Goal: Task Accomplishment & Management: Complete application form

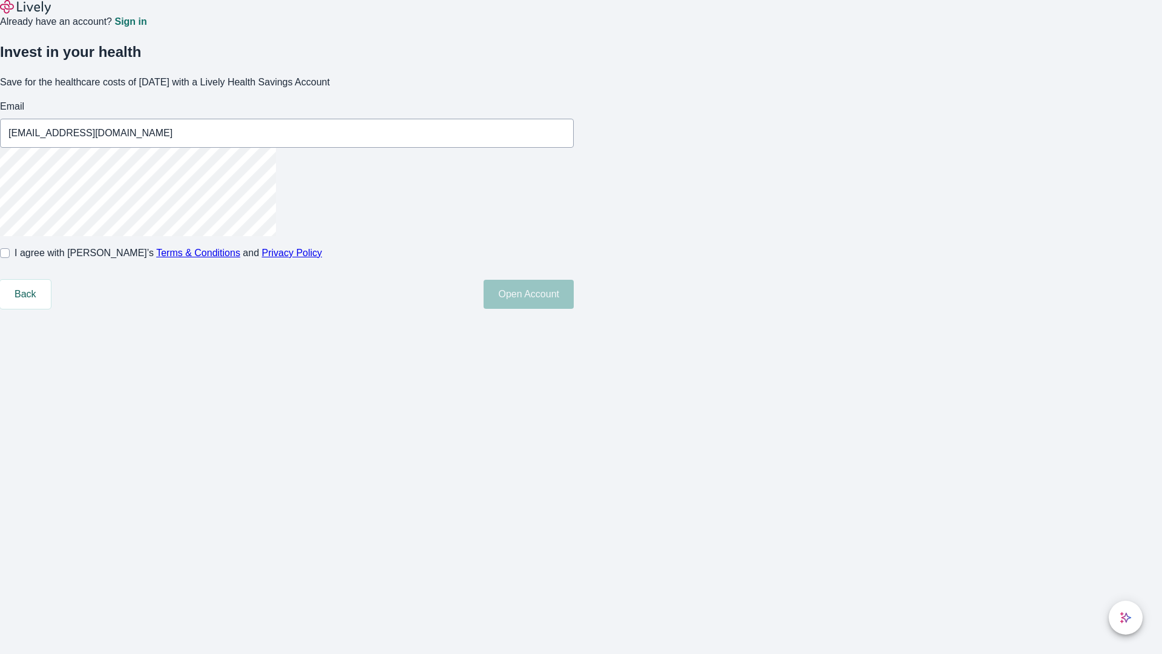
click at [10, 258] on input "I agree with Lively’s Terms & Conditions and Privacy Policy" at bounding box center [5, 253] width 10 height 10
checkbox input "true"
click at [574, 309] on button "Open Account" at bounding box center [529, 294] width 90 height 29
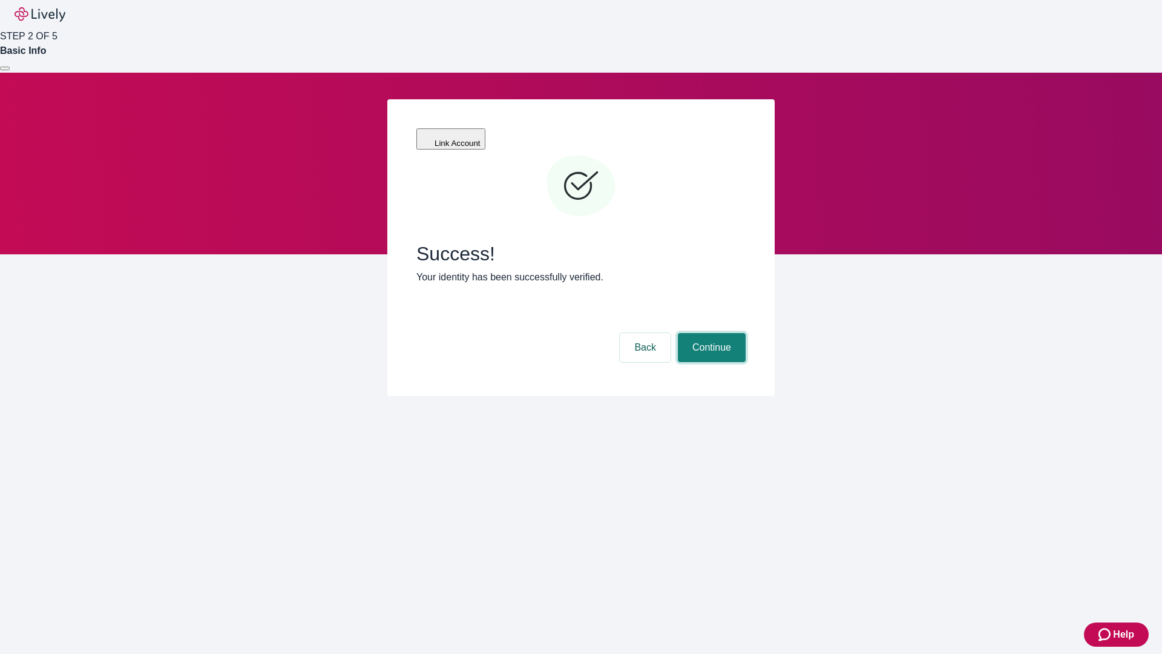
click at [710, 333] on button "Continue" at bounding box center [712, 347] width 68 height 29
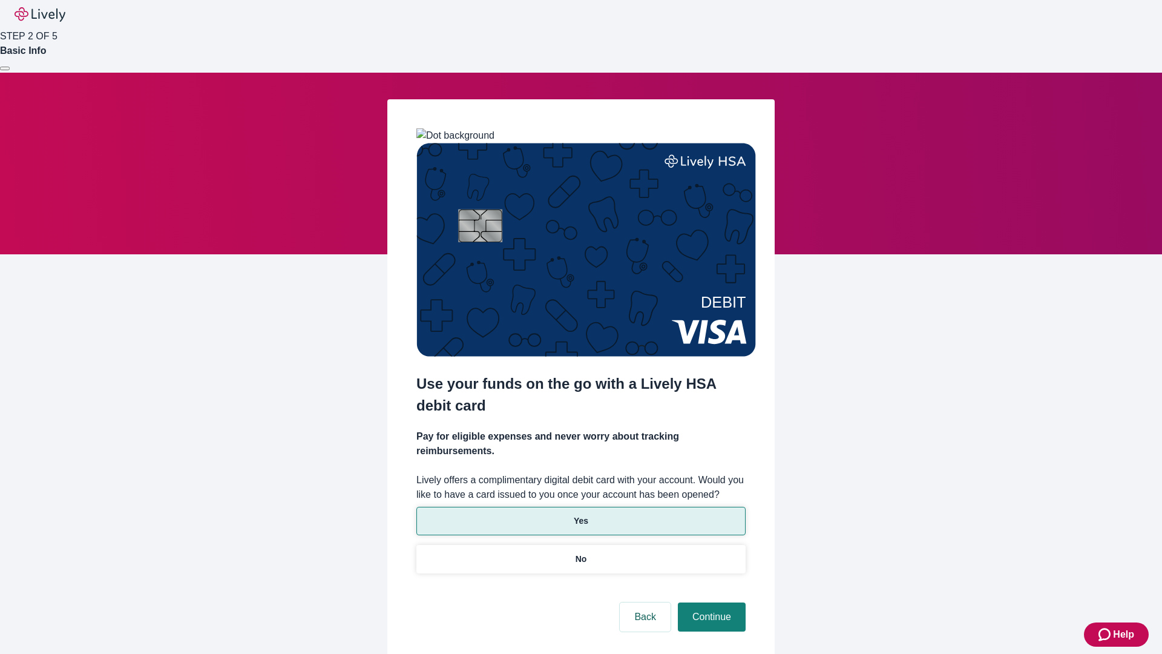
click at [581, 515] on p "Yes" at bounding box center [581, 521] width 15 height 13
click at [710, 602] on button "Continue" at bounding box center [712, 616] width 68 height 29
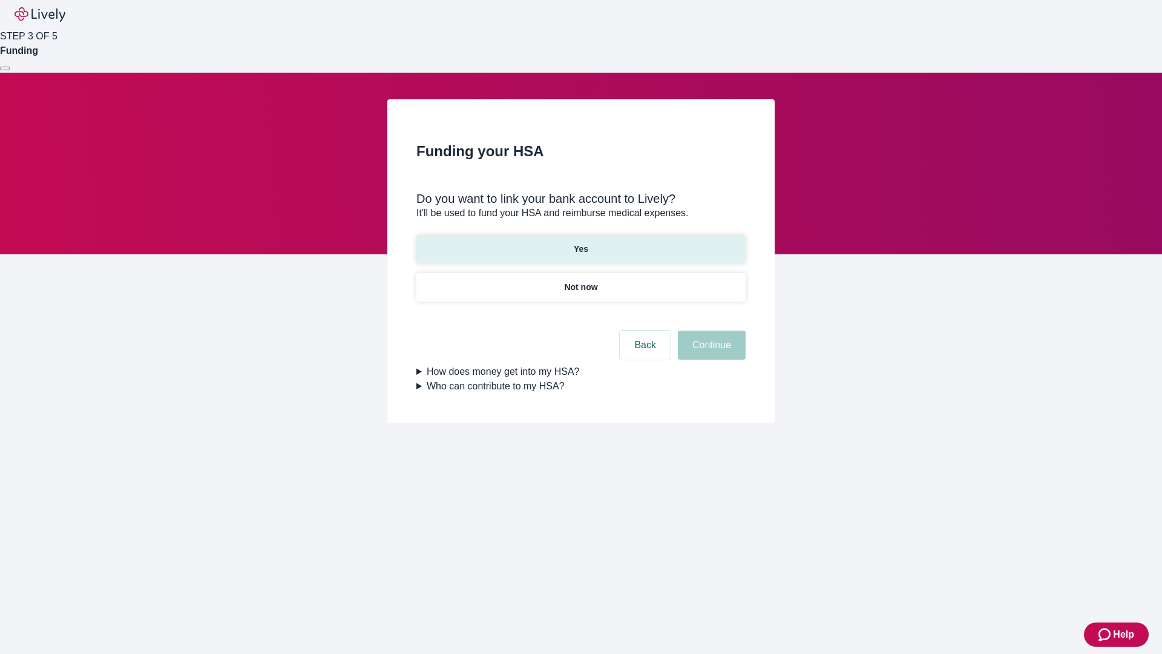
click at [581, 243] on p "Yes" at bounding box center [581, 249] width 15 height 13
click at [710, 331] on button "Continue" at bounding box center [712, 345] width 68 height 29
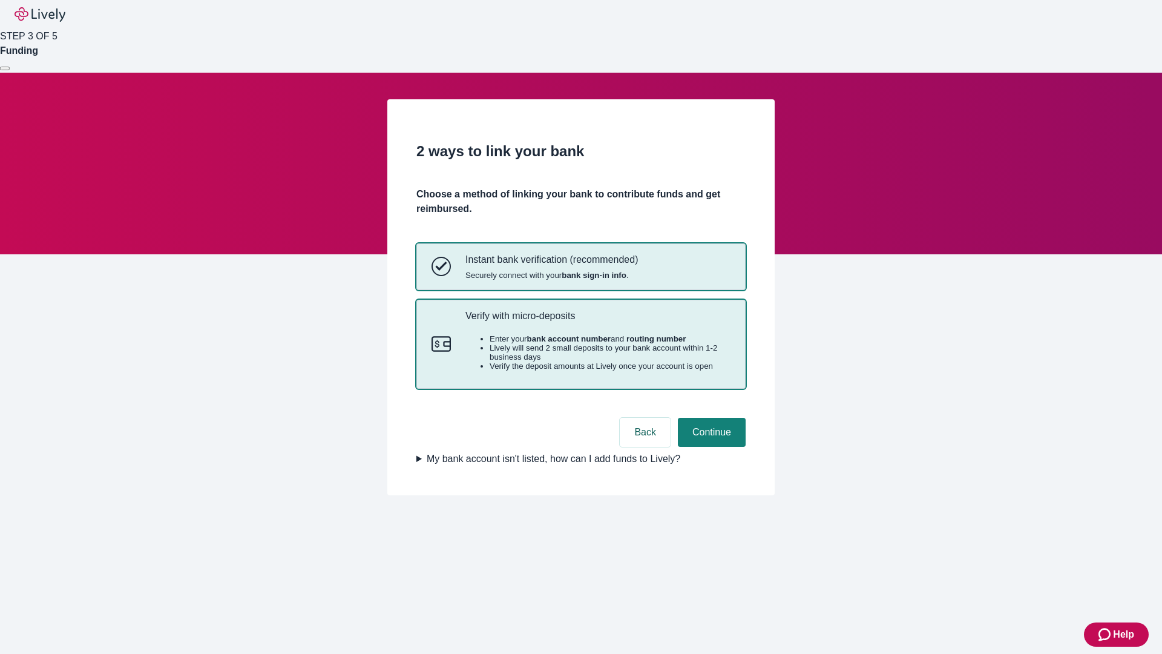
click at [597, 321] on p "Verify with micro-deposits" at bounding box center [598, 316] width 265 height 12
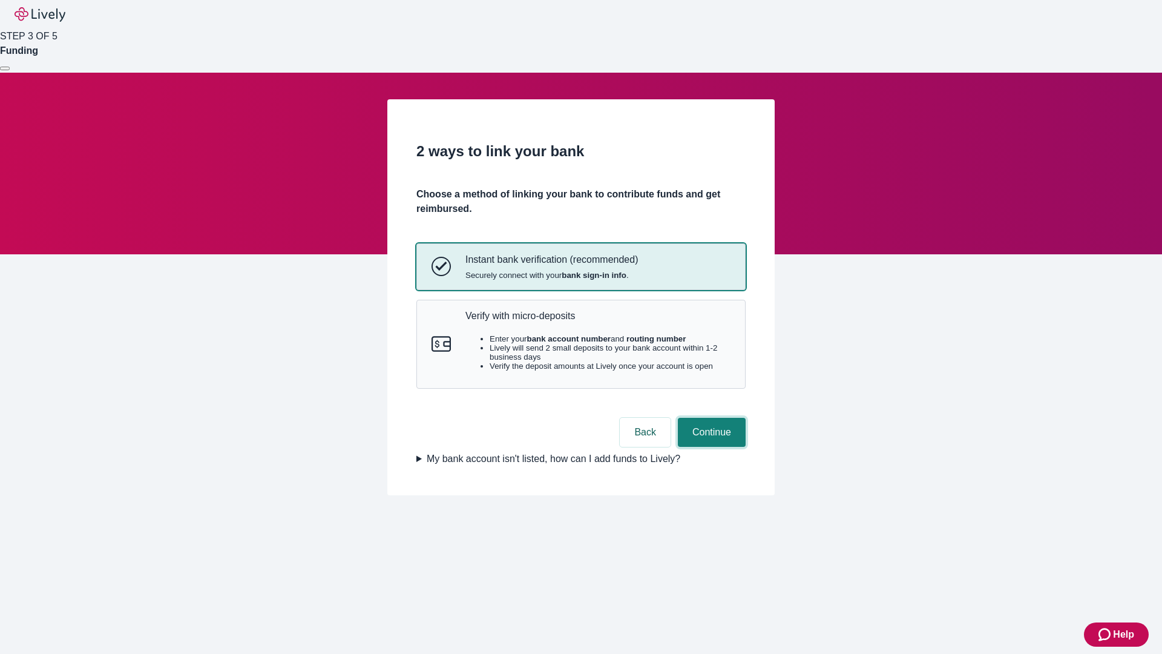
click at [710, 447] on button "Continue" at bounding box center [712, 432] width 68 height 29
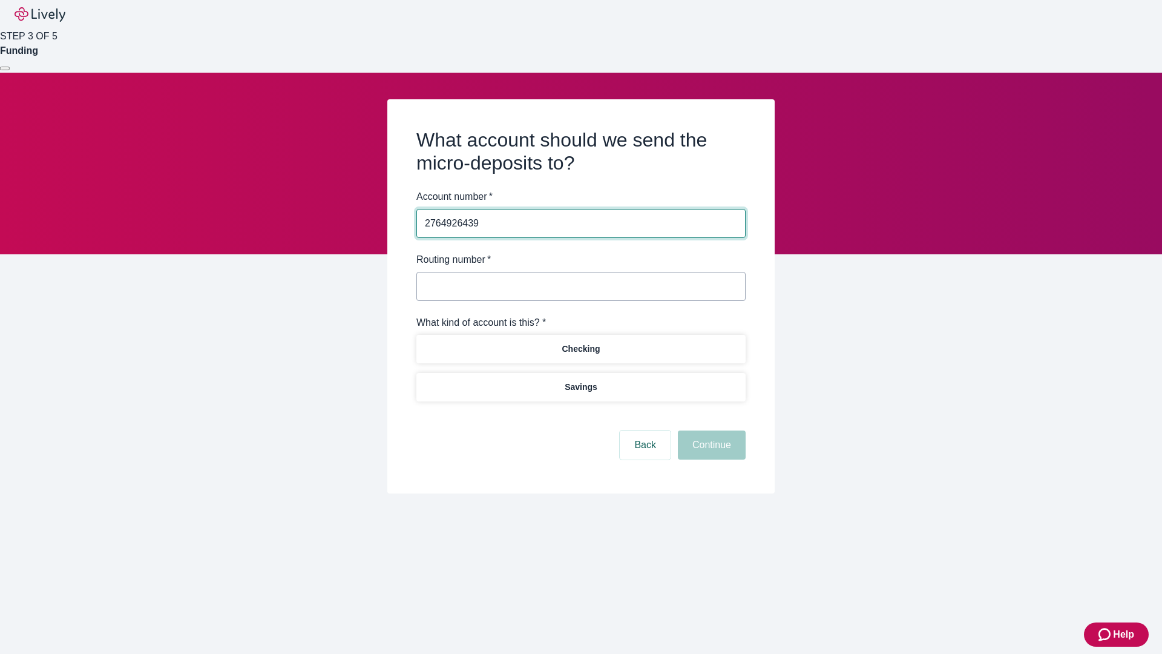
type input "2764926439"
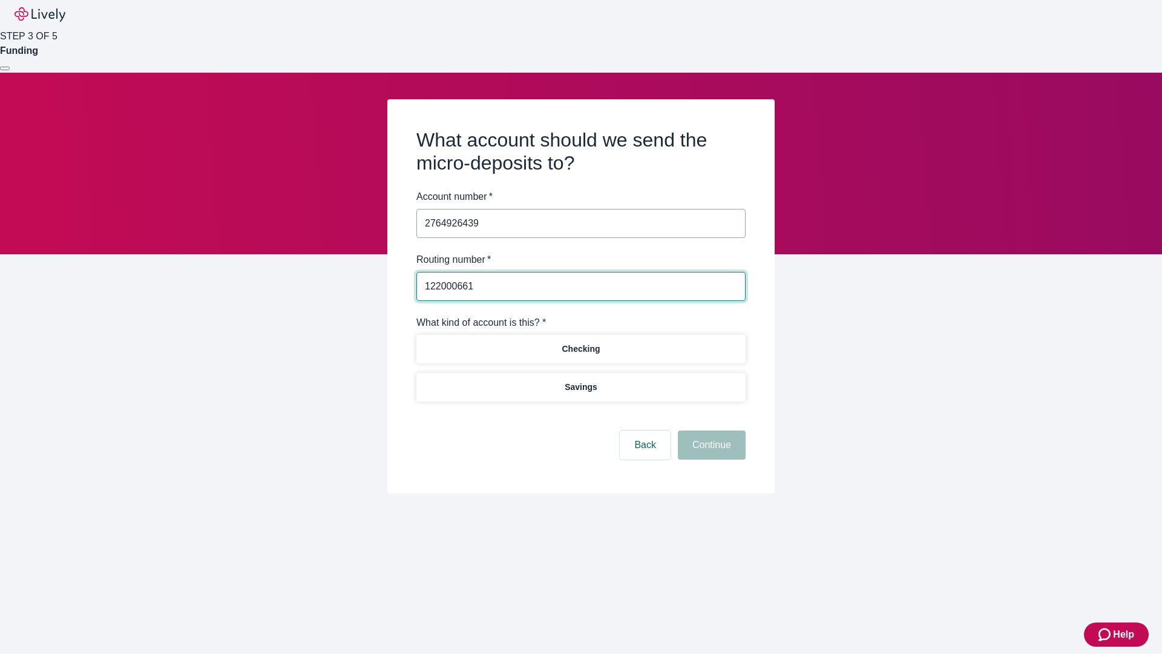
type input "122000661"
click at [581, 348] on p "Checking" at bounding box center [581, 349] width 38 height 13
click at [710, 447] on button "Continue" at bounding box center [712, 444] width 68 height 29
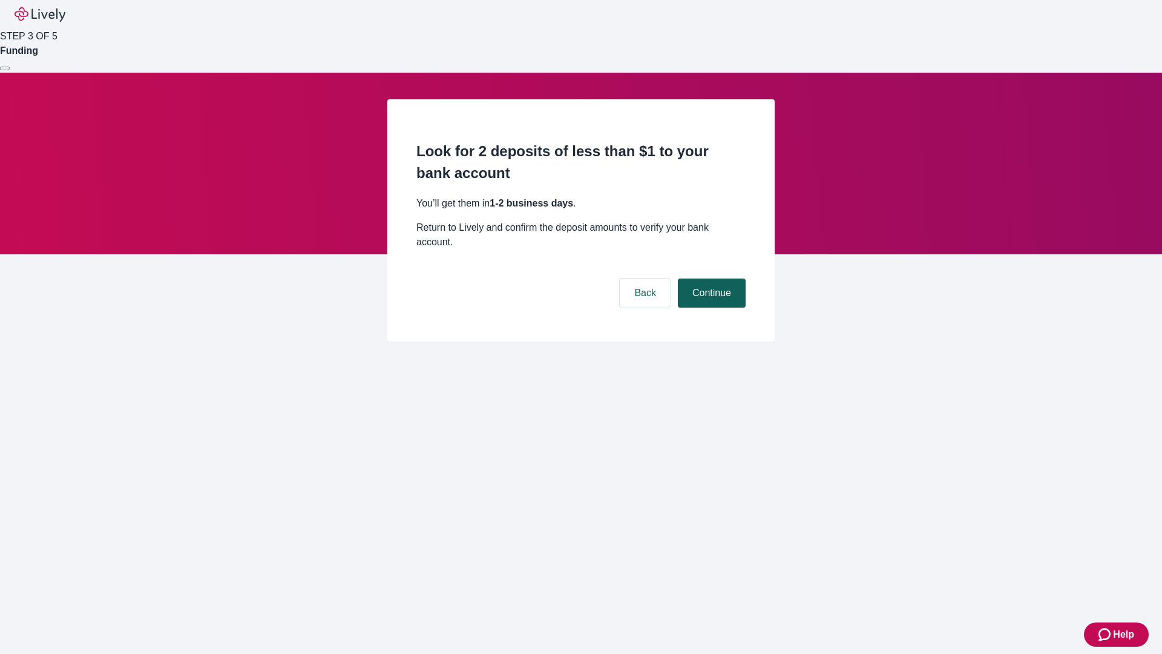
click at [710, 278] on button "Continue" at bounding box center [712, 292] width 68 height 29
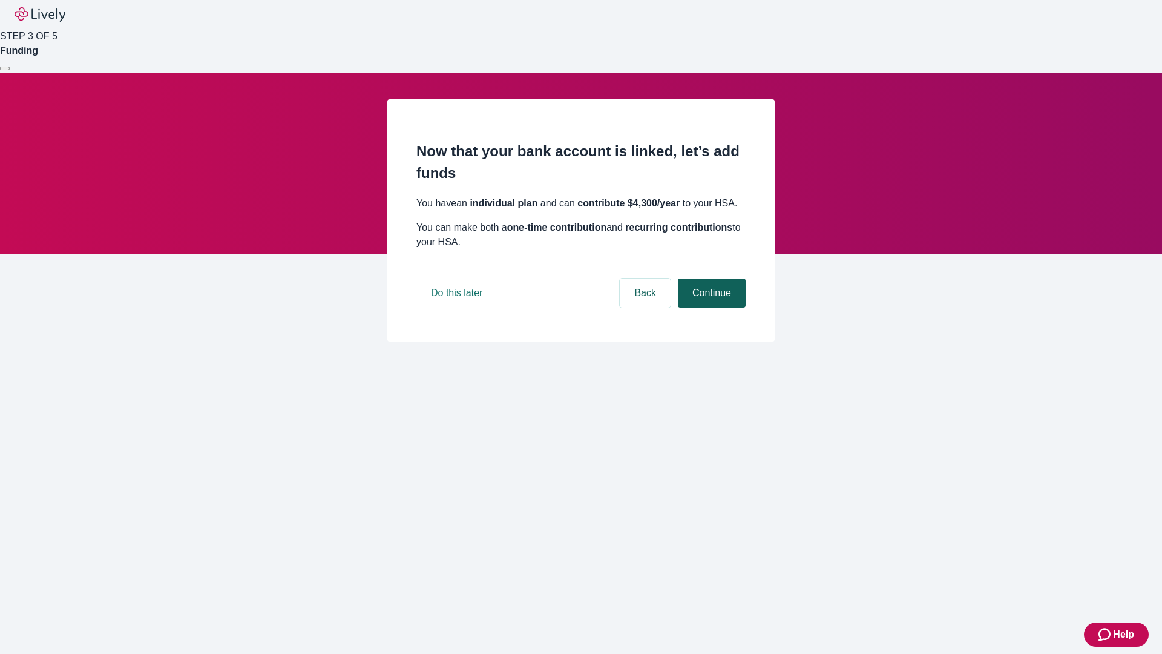
click at [710, 308] on button "Continue" at bounding box center [712, 292] width 68 height 29
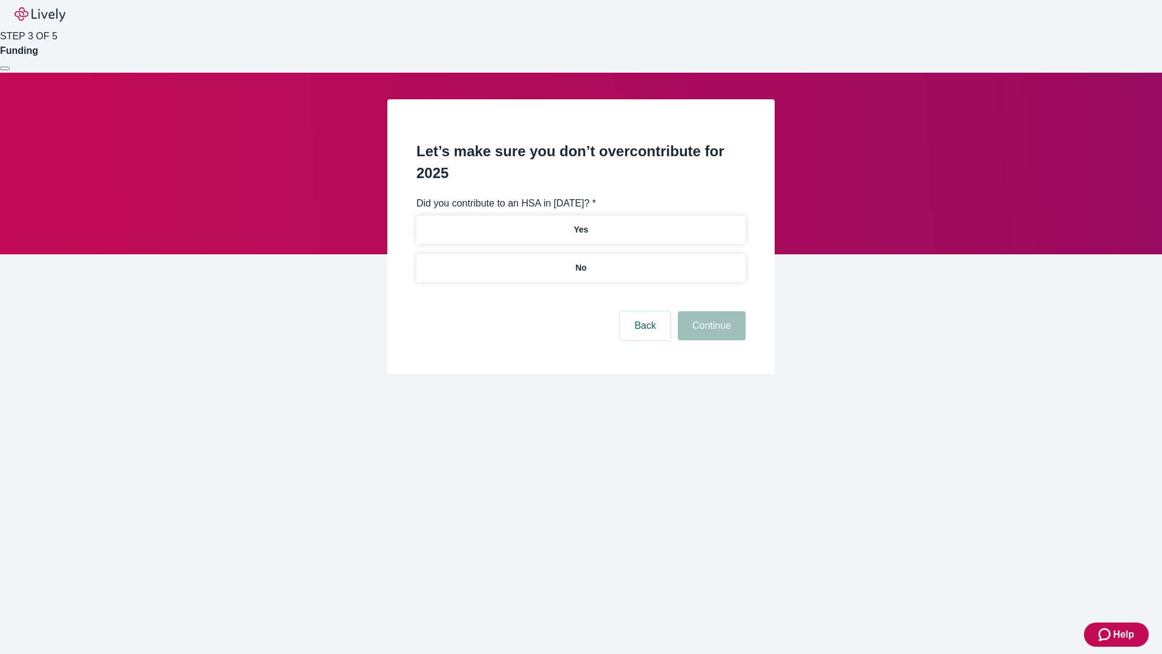
click at [581, 262] on p "No" at bounding box center [582, 268] width 12 height 13
click at [710, 311] on button "Continue" at bounding box center [712, 325] width 68 height 29
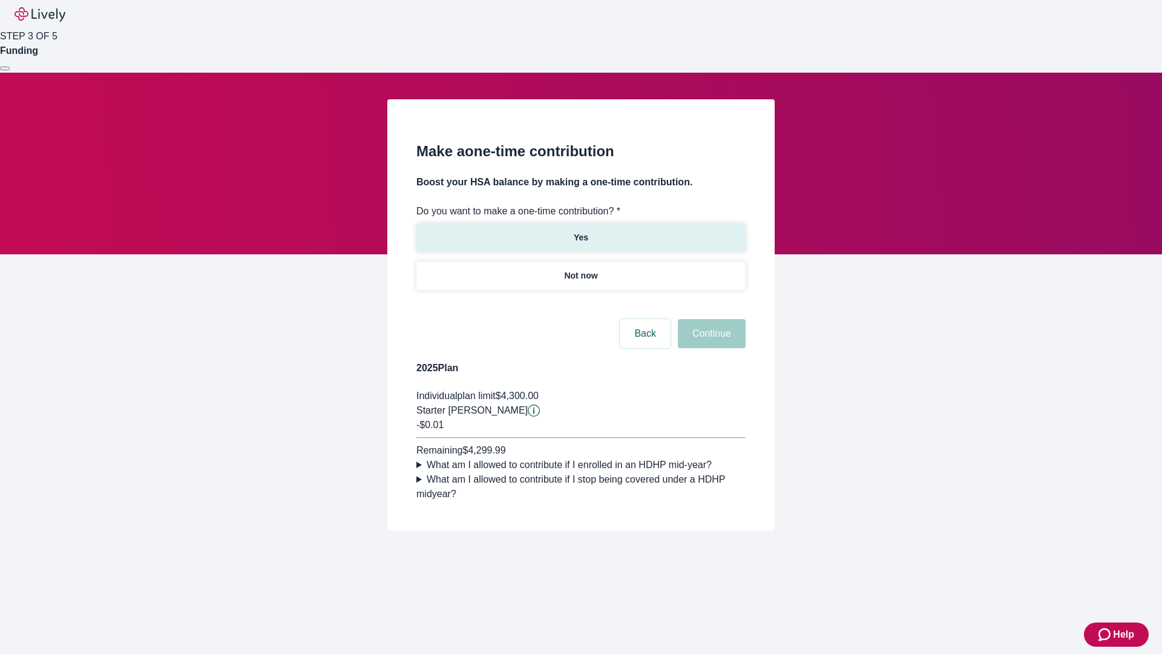
click at [581, 231] on p "Yes" at bounding box center [581, 237] width 15 height 13
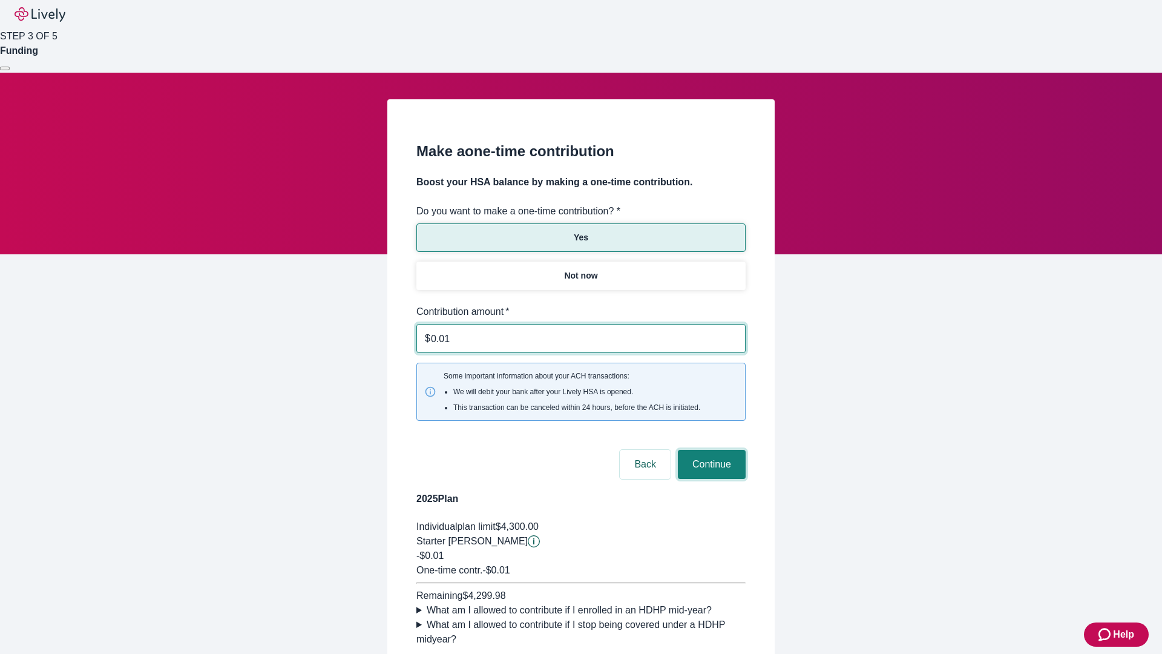
click at [710, 450] on button "Continue" at bounding box center [712, 464] width 68 height 29
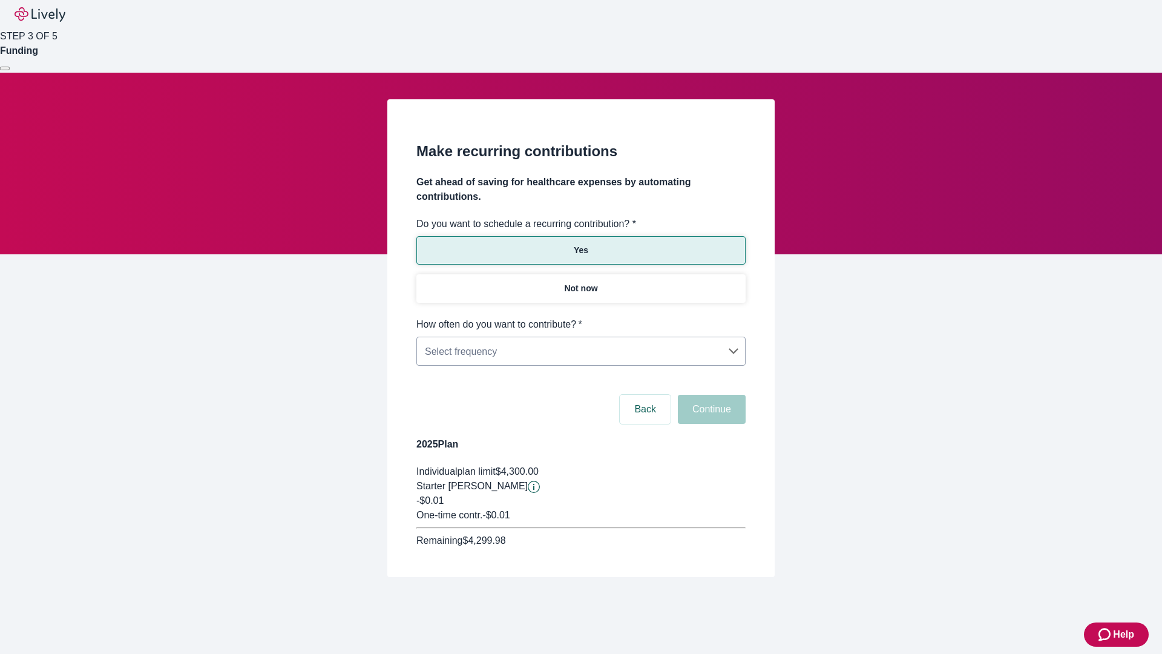
click at [581, 317] on body "Help STEP 3 OF 5 Funding Make recurring contributions Get ahead of saving for h…" at bounding box center [581, 317] width 1162 height 635
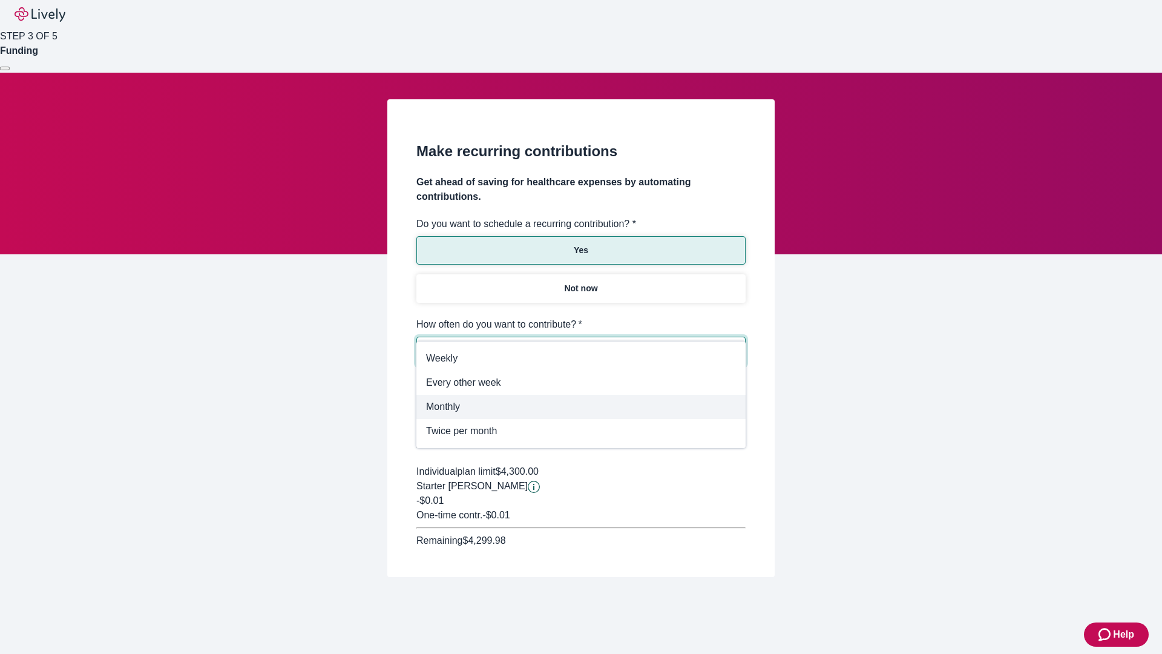
click at [581, 407] on span "Monthly" at bounding box center [581, 407] width 310 height 15
type input "Monthly"
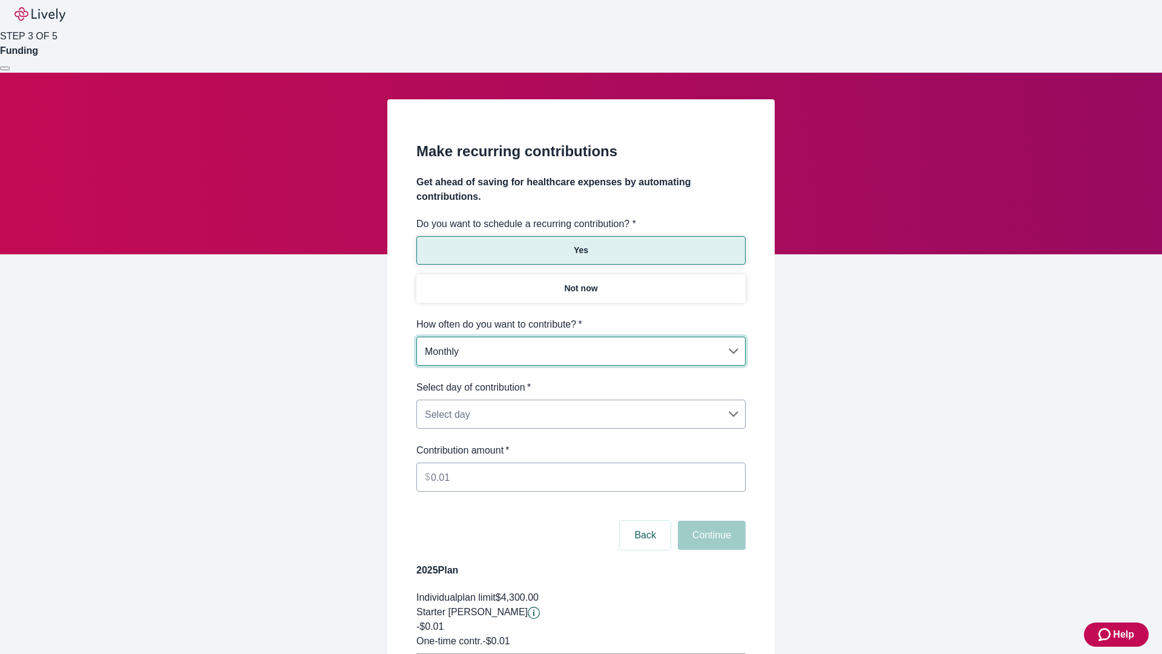
click at [581, 380] on body "Help STEP 3 OF 5 Funding Make recurring contributions Get ahead of saving for h…" at bounding box center [581, 380] width 1162 height 761
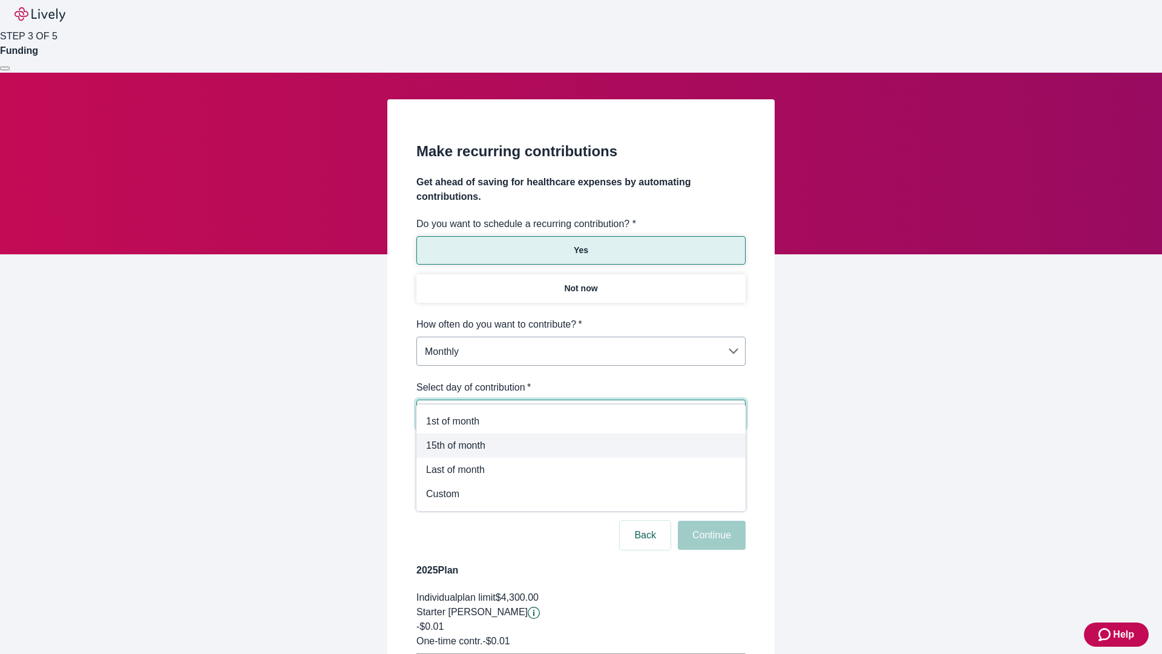
click at [581, 446] on span "15th of month" at bounding box center [581, 445] width 310 height 15
type input "Monthly15th"
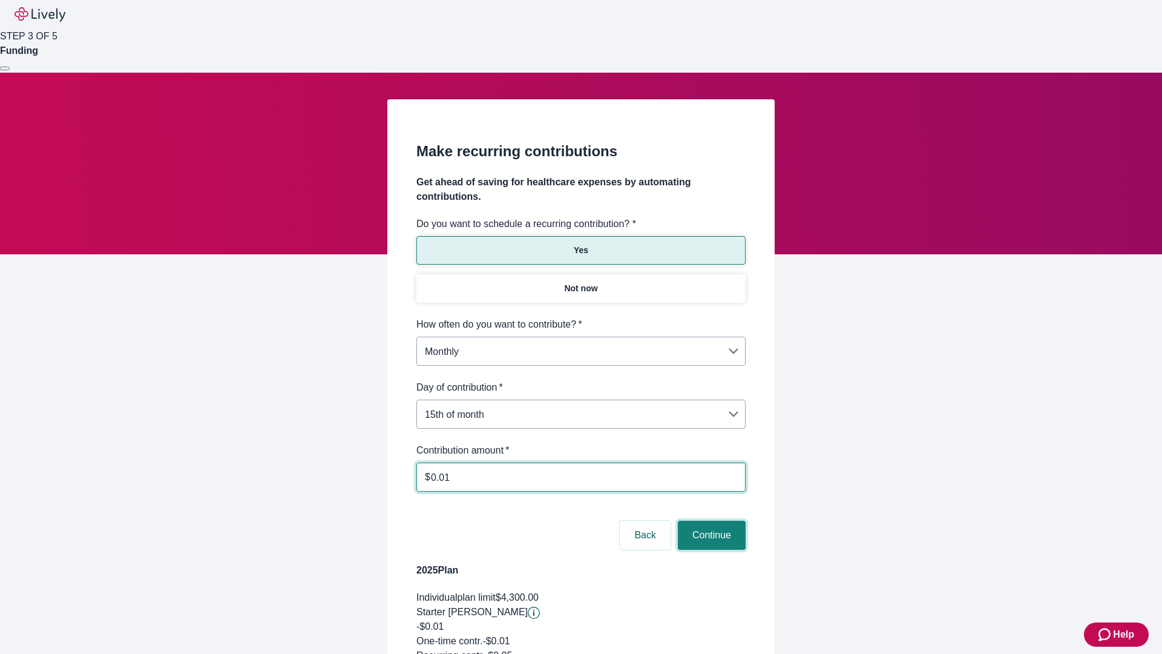
click at [710, 521] on button "Continue" at bounding box center [712, 535] width 68 height 29
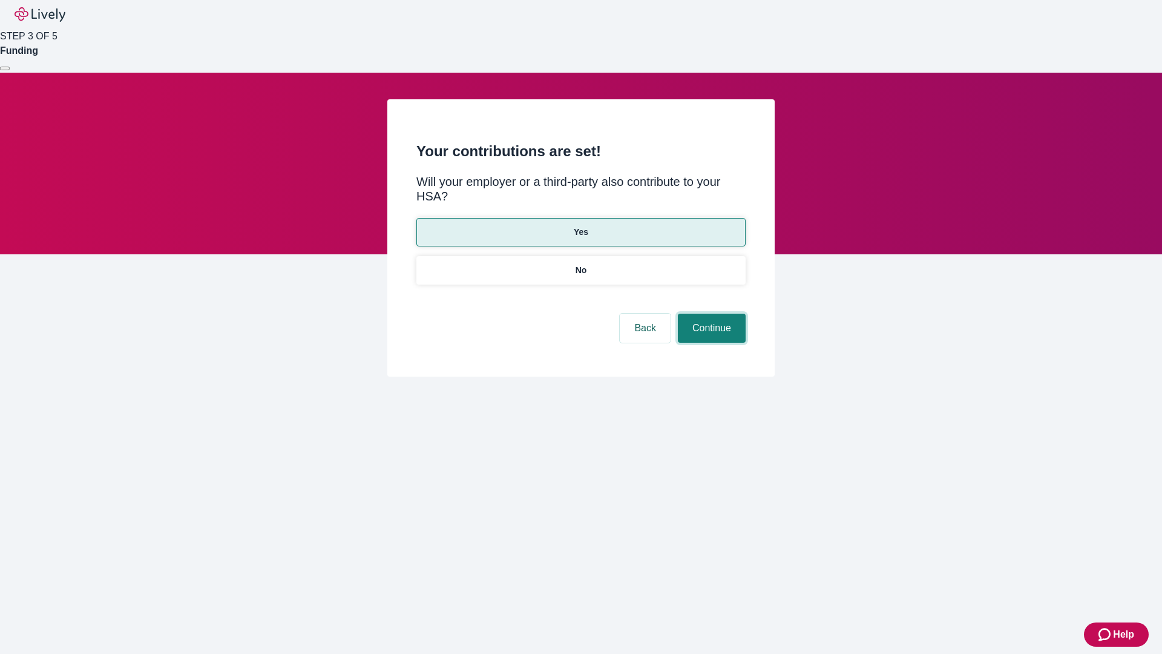
click at [710, 314] on button "Continue" at bounding box center [712, 328] width 68 height 29
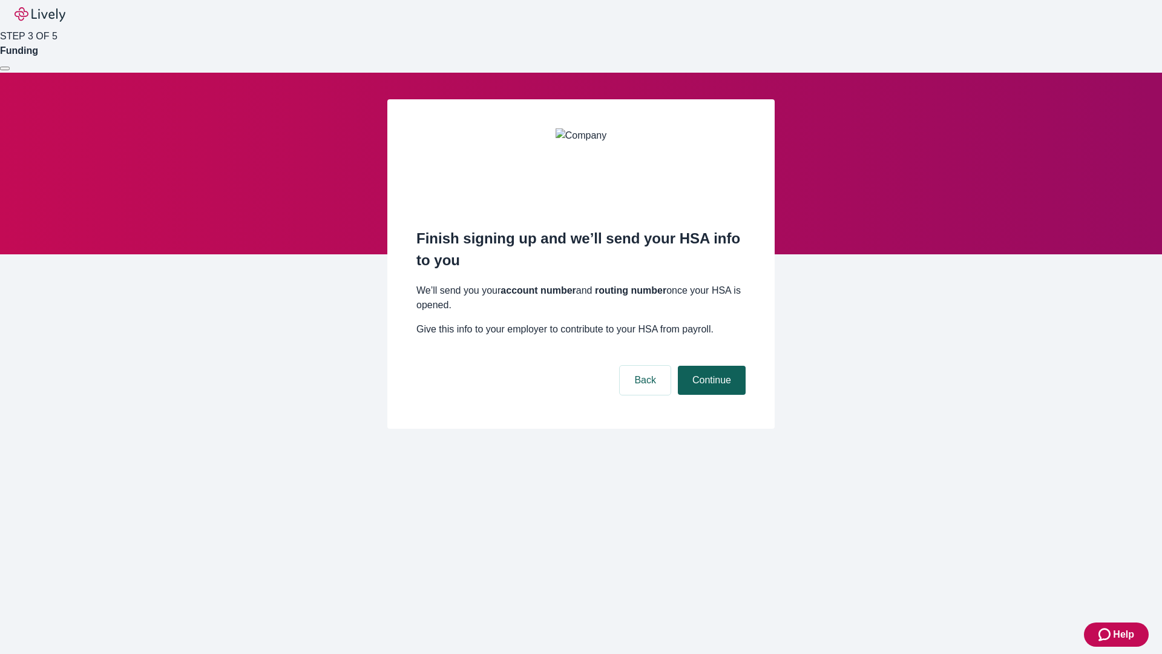
click at [710, 366] on button "Continue" at bounding box center [712, 380] width 68 height 29
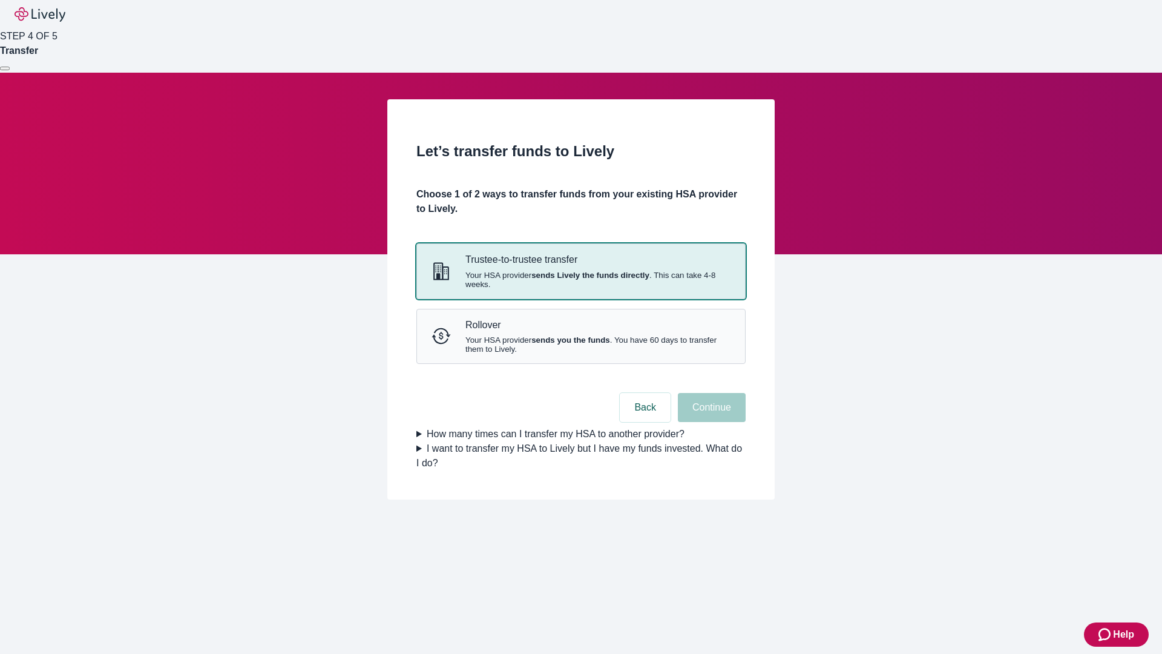
click at [581, 280] on strong "sends Lively the funds directly" at bounding box center [590, 275] width 118 height 9
click at [710, 422] on button "Continue" at bounding box center [712, 407] width 68 height 29
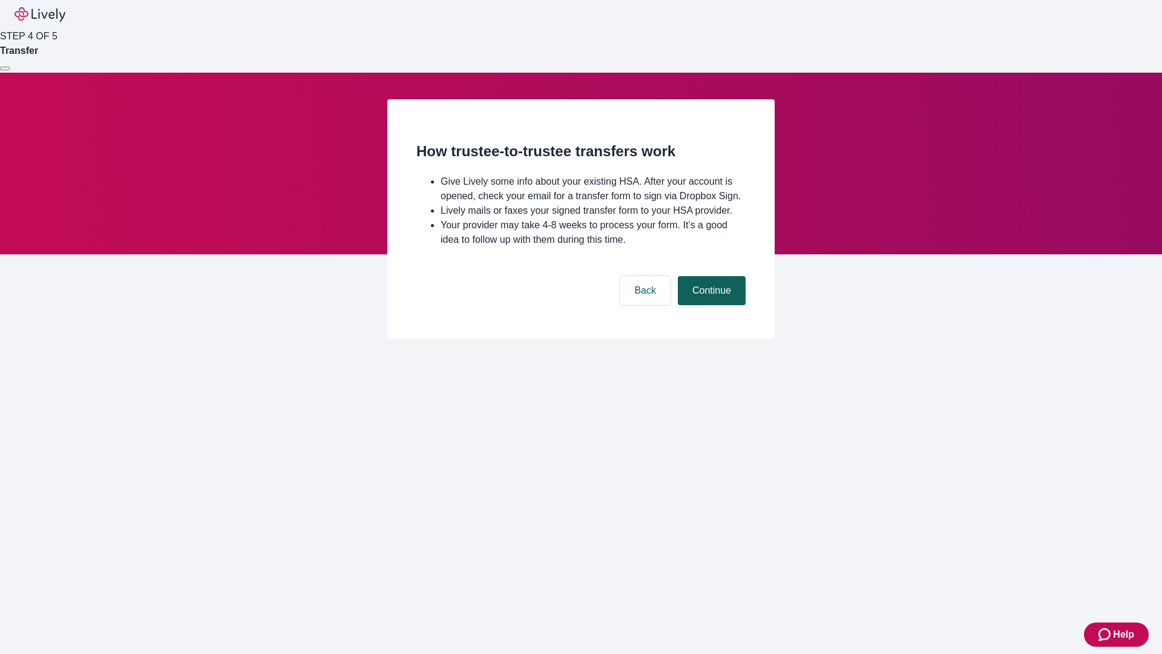
click at [710, 305] on button "Continue" at bounding box center [712, 290] width 68 height 29
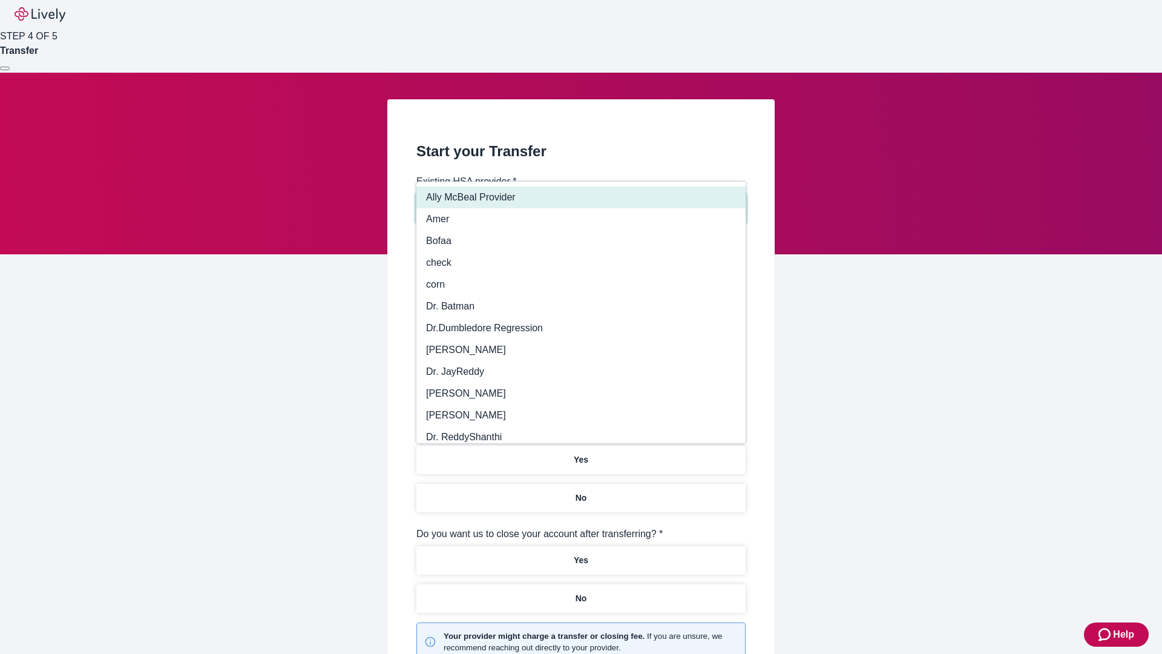
type input "Other"
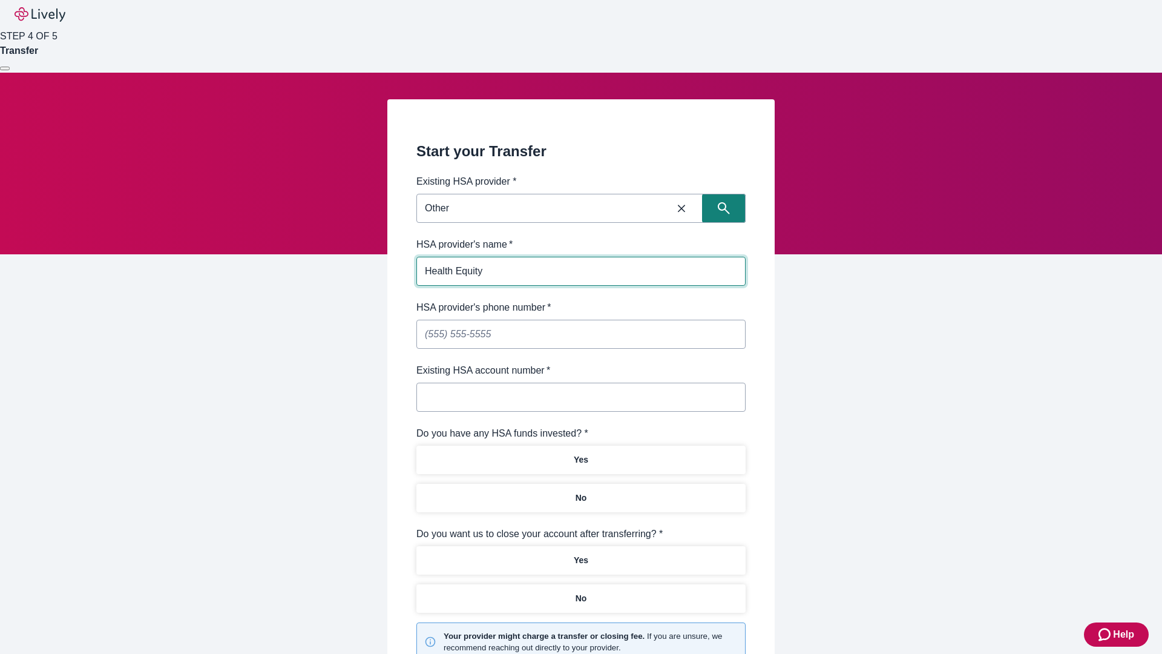
type input "Health Equity"
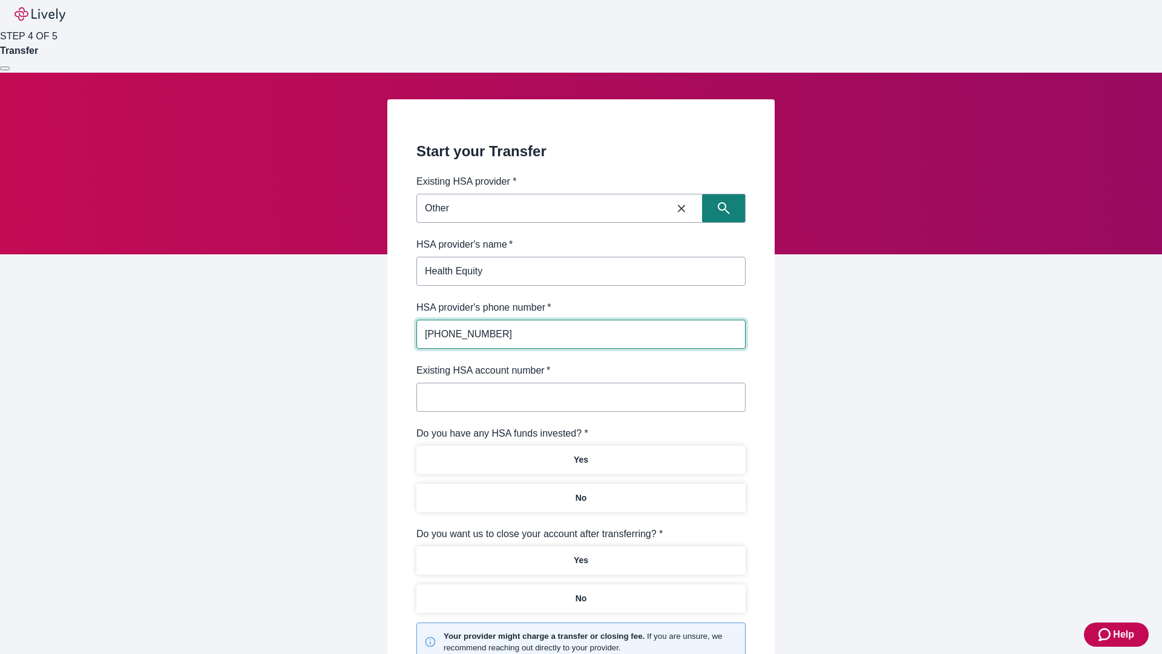
type input "[PHONE_NUMBER]"
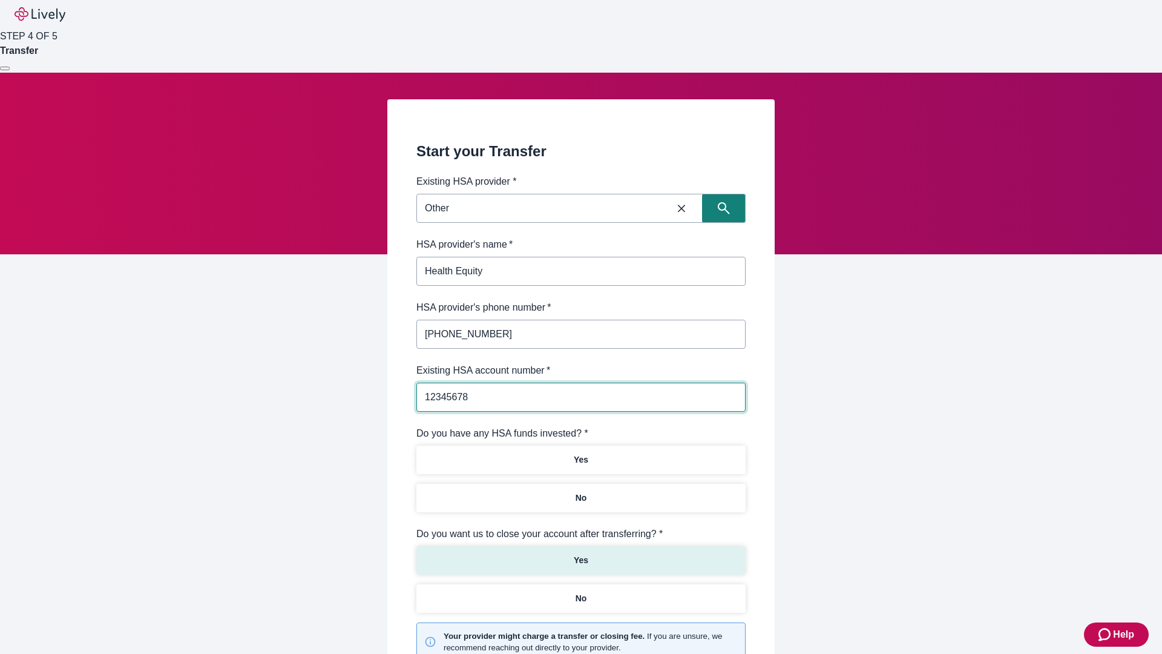
type input "12345678"
click at [581, 492] on p "No" at bounding box center [582, 498] width 12 height 13
click at [581, 554] on p "Yes" at bounding box center [581, 560] width 15 height 13
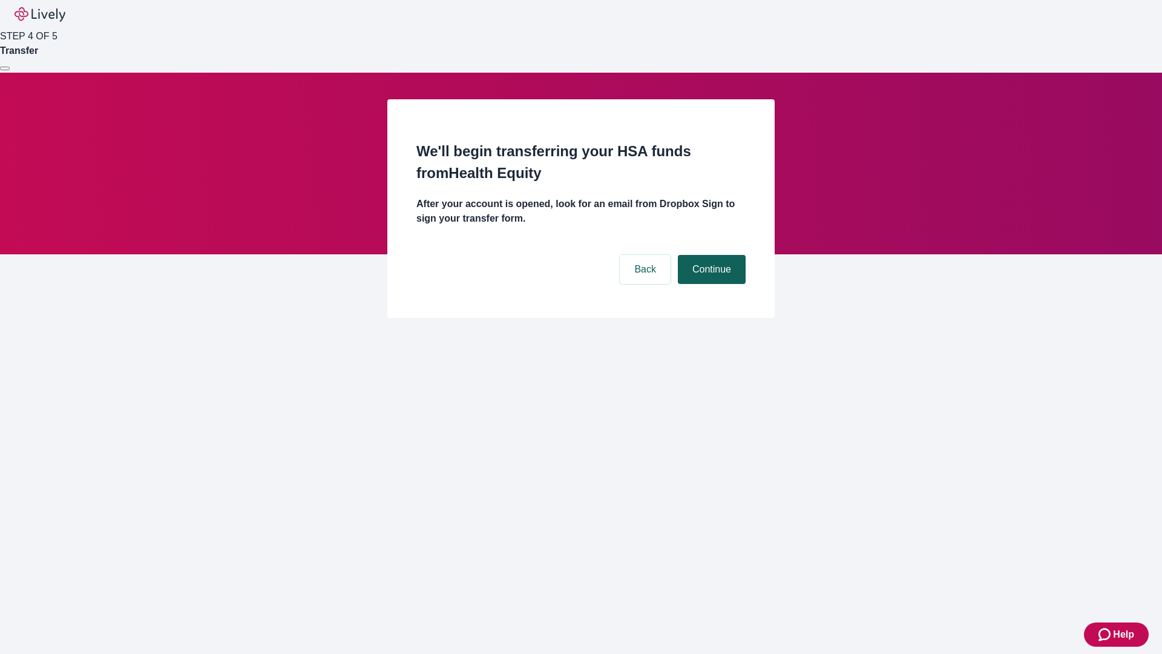
click at [710, 255] on button "Continue" at bounding box center [712, 269] width 68 height 29
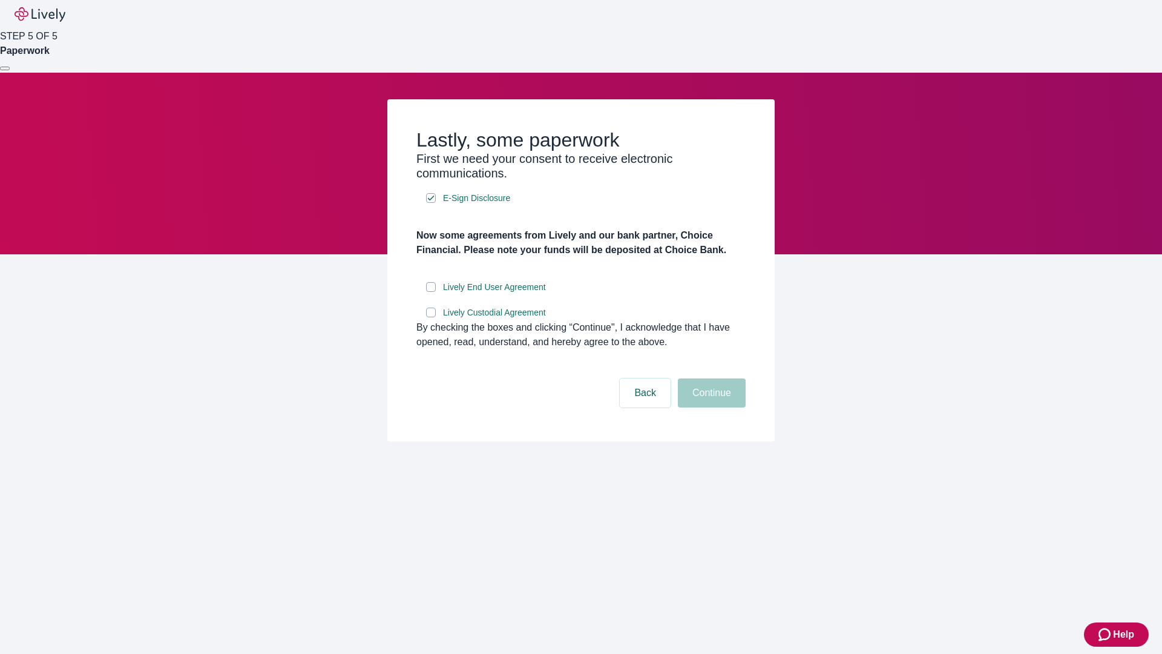
click at [431, 292] on input "Lively End User Agreement" at bounding box center [431, 287] width 10 height 10
checkbox input "true"
click at [431, 317] on input "Lively Custodial Agreement" at bounding box center [431, 313] width 10 height 10
checkbox input "true"
click at [710, 407] on button "Continue" at bounding box center [712, 392] width 68 height 29
